Goal: Use online tool/utility: Use online tool/utility

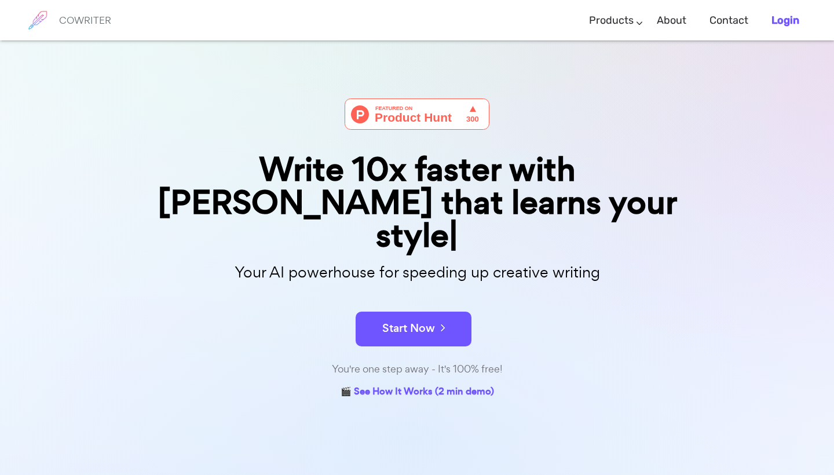
click at [784, 18] on b "Login" at bounding box center [786, 20] width 28 height 13
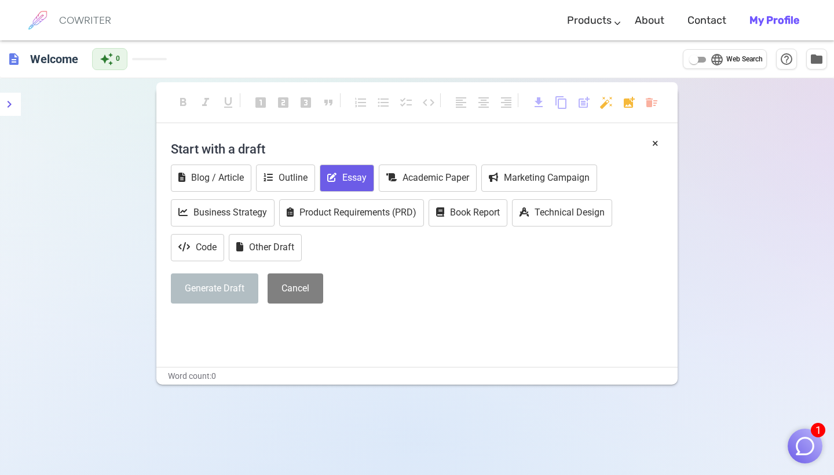
click at [354, 179] on button "Essay" at bounding box center [347, 178] width 54 height 27
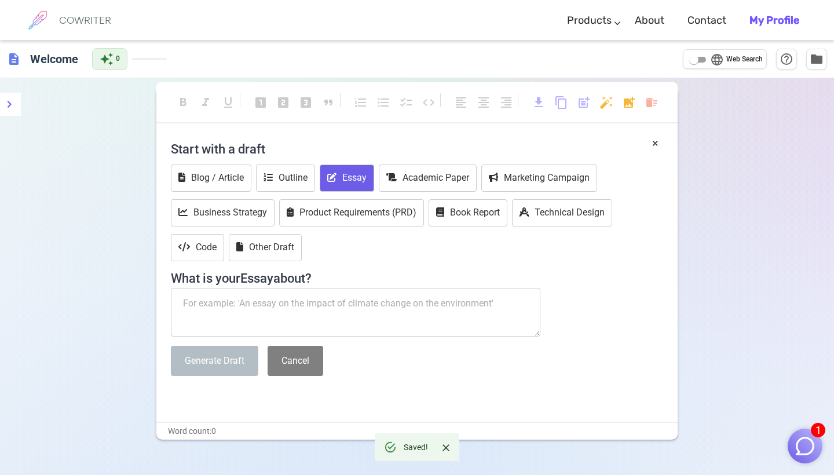
click at [314, 304] on textarea at bounding box center [356, 312] width 370 height 49
paste textarea "using this text from American yawp(Scandinavian seafarers reached the New World…"
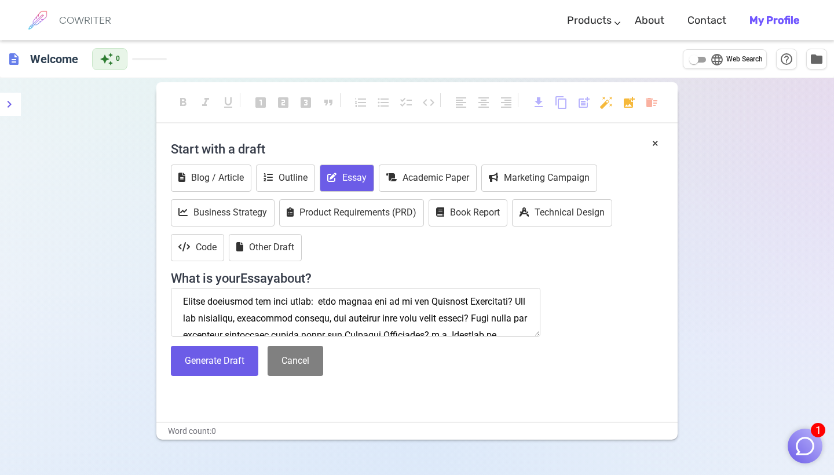
scroll to position [7544, 0]
type textarea "using this text from American yawp(Scandinavian seafarers reached the New World…"
click at [444, 179] on button "Academic Paper" at bounding box center [428, 178] width 98 height 27
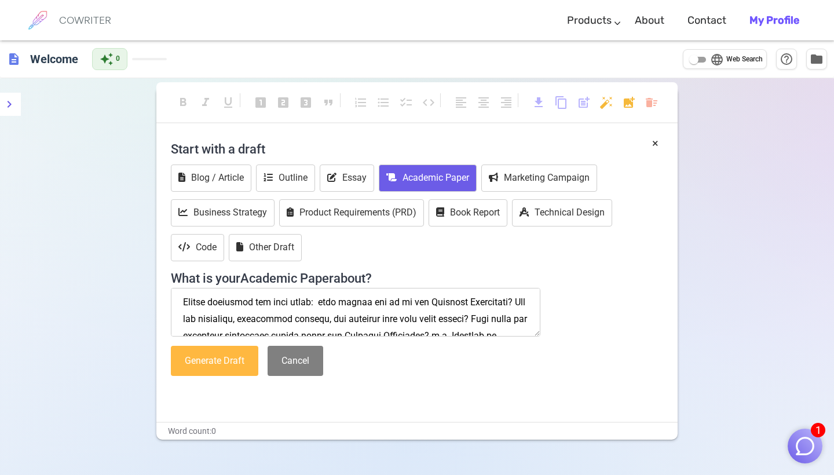
click at [243, 358] on button "Generate Draft" at bounding box center [215, 361] width 88 height 31
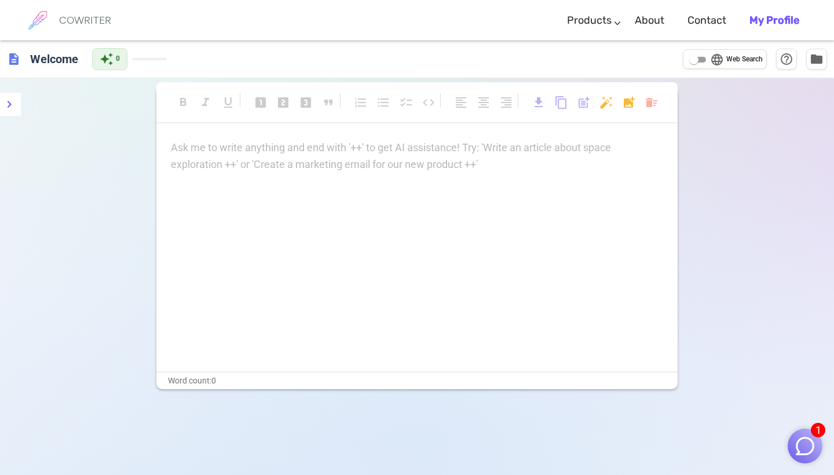
click at [389, 173] on div "Ask me to write anything and end with '++' to get AI assistance! Try: 'Write an…" at bounding box center [417, 256] width 522 height 232
click at [381, 168] on div "Ask me to write anything and end with '++' to get AI assistance! Try: 'Write an…" at bounding box center [417, 156] width 493 height 32
click at [473, 158] on div "Ask me to write anything and end with '++' to get AI assistance! Try: 'Write an…" at bounding box center [417, 156] width 493 height 32
